Goal: Task Accomplishment & Management: Manage account settings

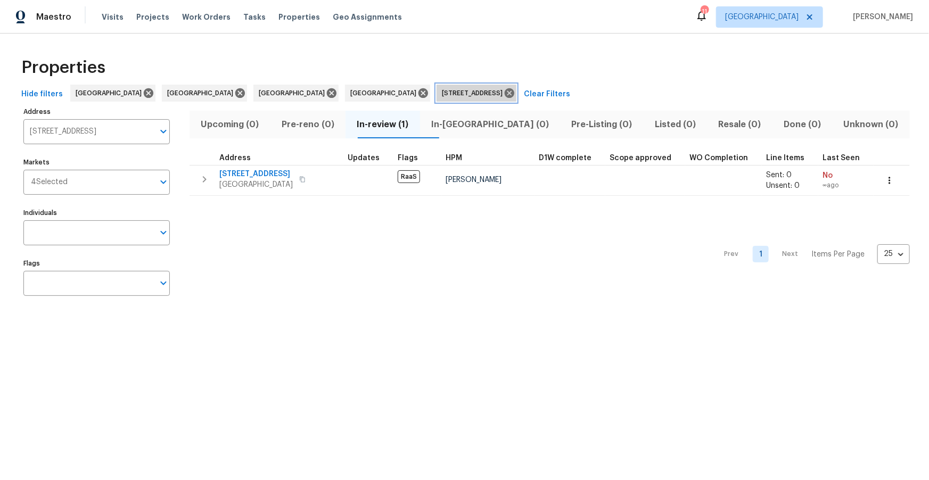
drag, startPoint x: 430, startPoint y: 94, endPoint x: 415, endPoint y: 96, distance: 15.7
click at [503, 94] on icon at bounding box center [509, 93] width 12 height 12
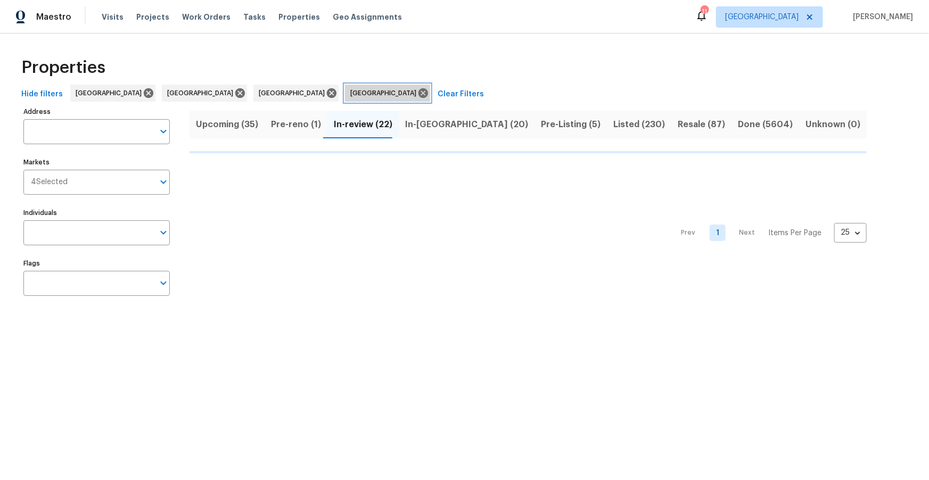
drag, startPoint x: 285, startPoint y: 92, endPoint x: 245, endPoint y: 95, distance: 40.1
click at [417, 92] on icon at bounding box center [423, 93] width 12 height 12
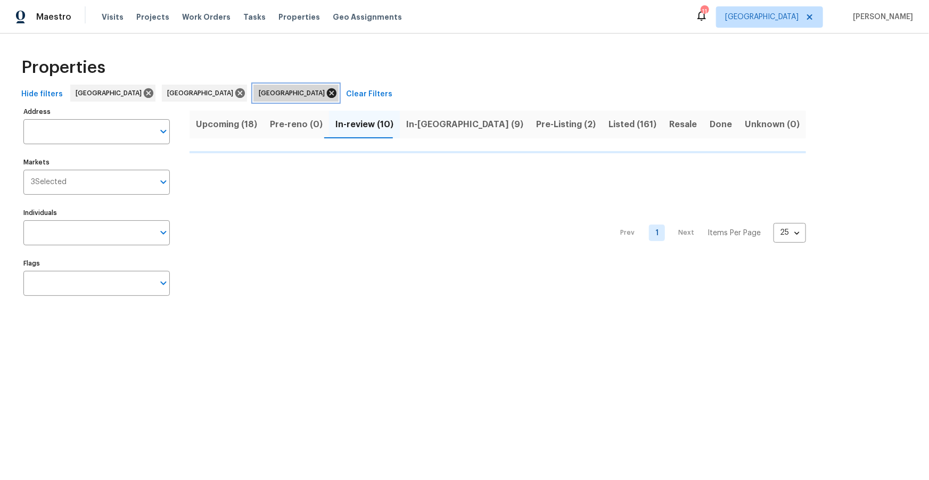
click at [327, 95] on icon at bounding box center [332, 93] width 10 height 10
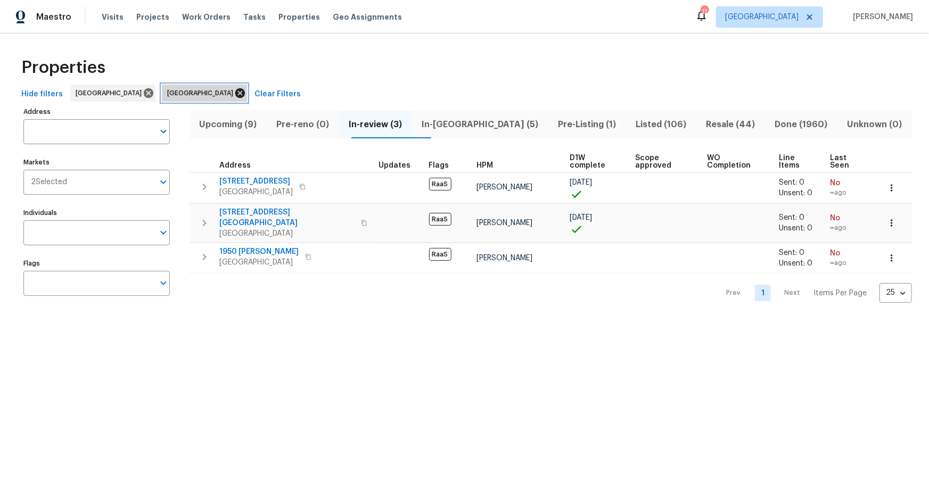
click at [234, 93] on icon at bounding box center [240, 93] width 12 height 12
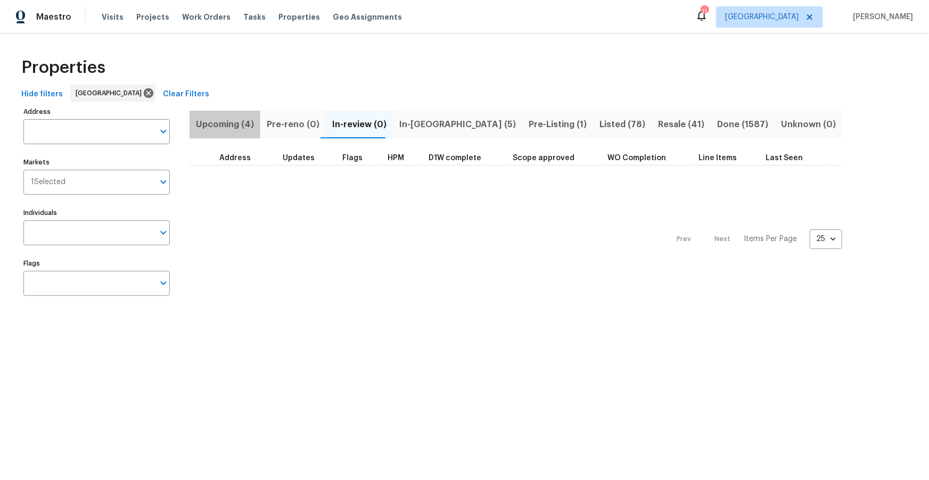
click at [231, 119] on span "Upcoming (4)" at bounding box center [225, 124] width 58 height 15
